Goal: Task Accomplishment & Management: Use online tool/utility

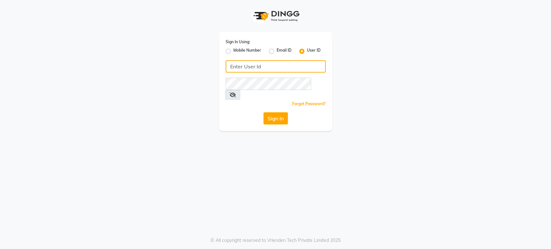
drag, startPoint x: 0, startPoint y: 0, endPoint x: 243, endPoint y: 67, distance: 251.9
click at [243, 67] on input "Username" at bounding box center [276, 66] width 100 height 12
type input "[PERSON_NAME]"
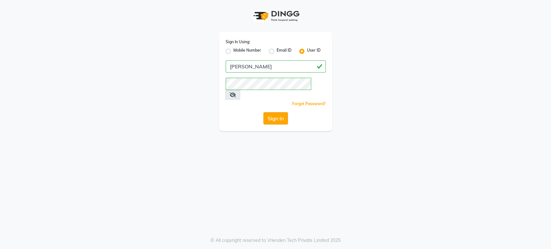
click at [273, 112] on button "Sign In" at bounding box center [276, 118] width 25 height 12
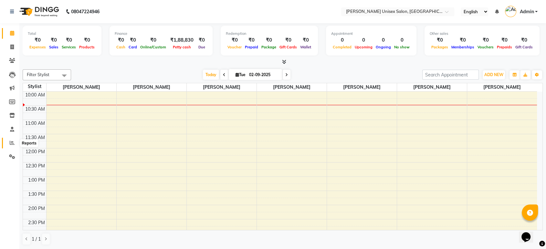
click at [11, 141] on icon at bounding box center [12, 143] width 5 height 5
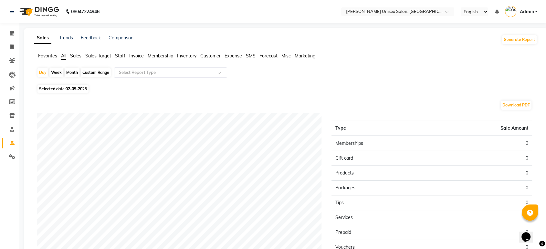
click at [70, 89] on span "02-09-2025" at bounding box center [76, 89] width 21 height 5
select select "9"
select select "2025"
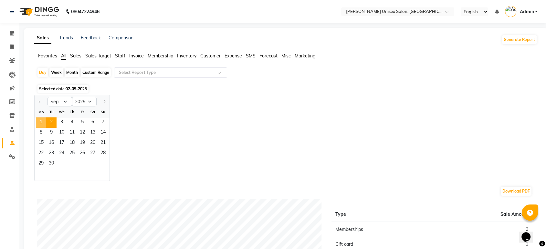
click at [41, 121] on span "1" at bounding box center [41, 123] width 10 height 10
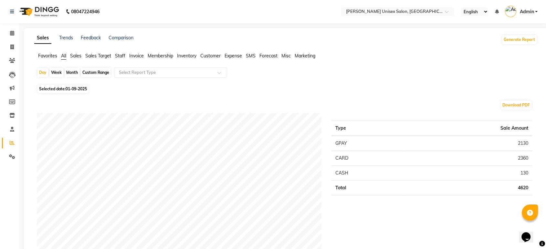
click at [426, 68] on div "Day Week Month Custom Range Select Report Type" at bounding box center [286, 76] width 498 height 16
click at [13, 33] on icon at bounding box center [12, 33] width 4 height 5
